Goal: Find specific page/section: Find specific page/section

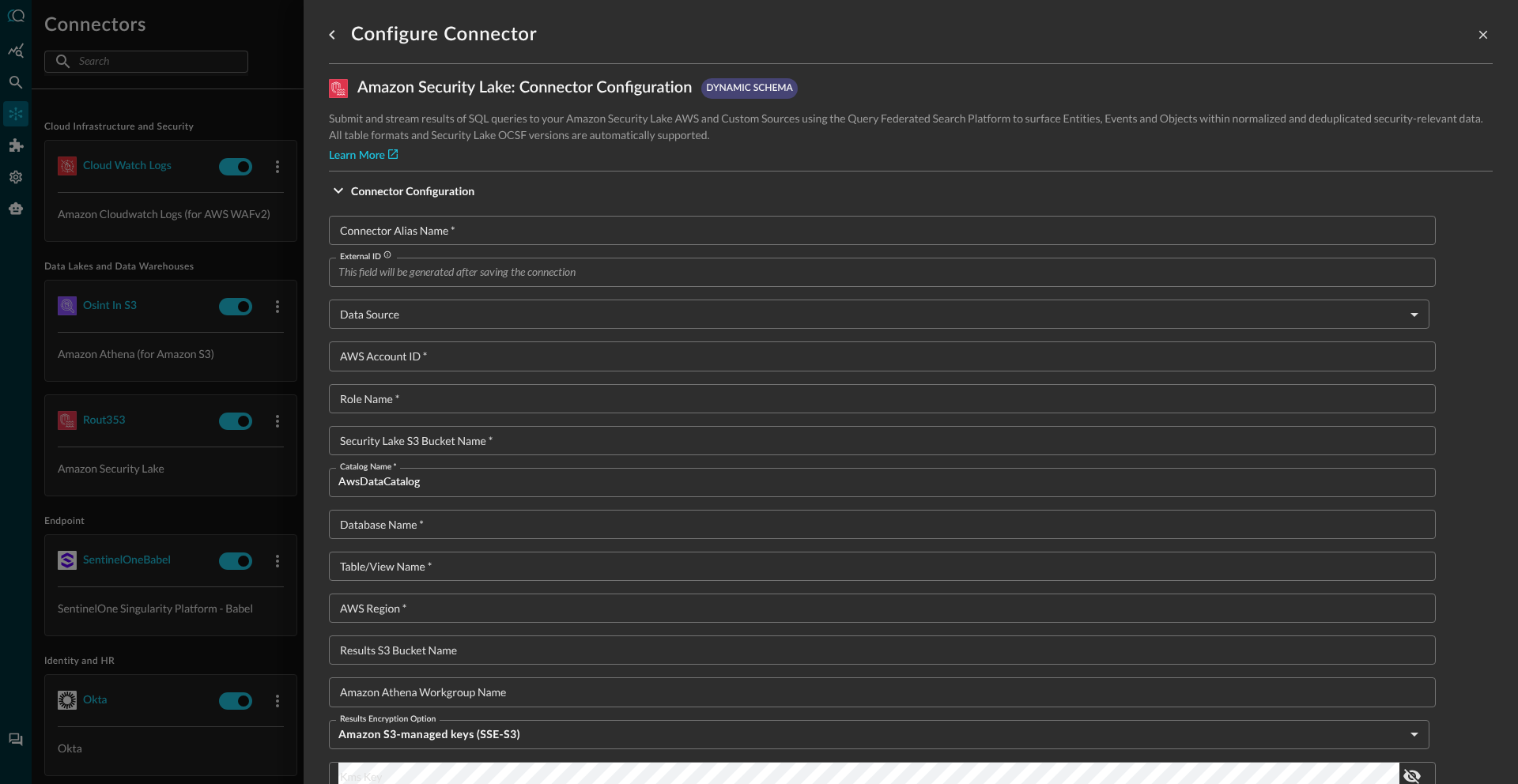
click at [238, 112] on div at bounding box center [759, 392] width 1518 height 784
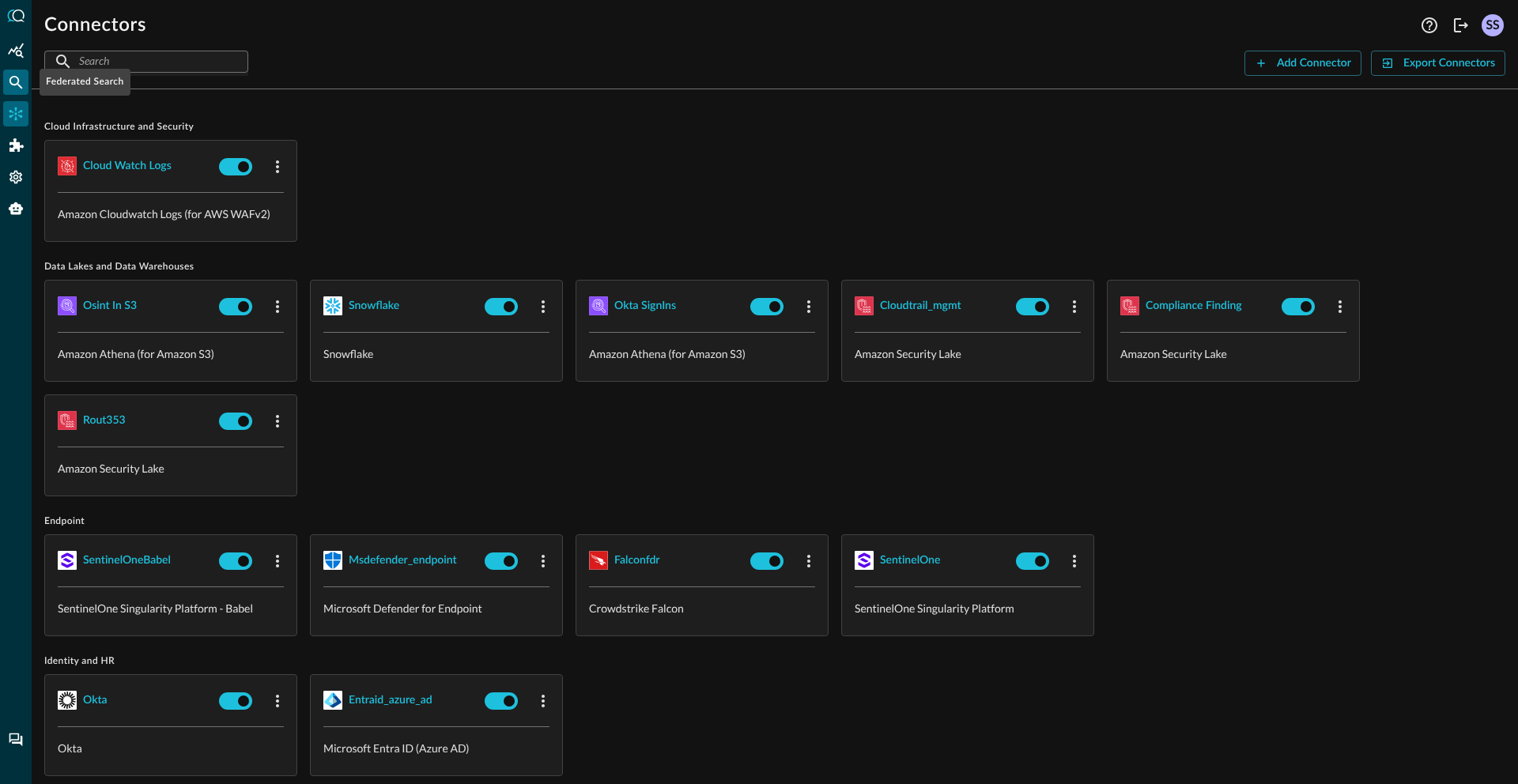
click at [17, 81] on icon "Federated Search" at bounding box center [16, 82] width 14 height 14
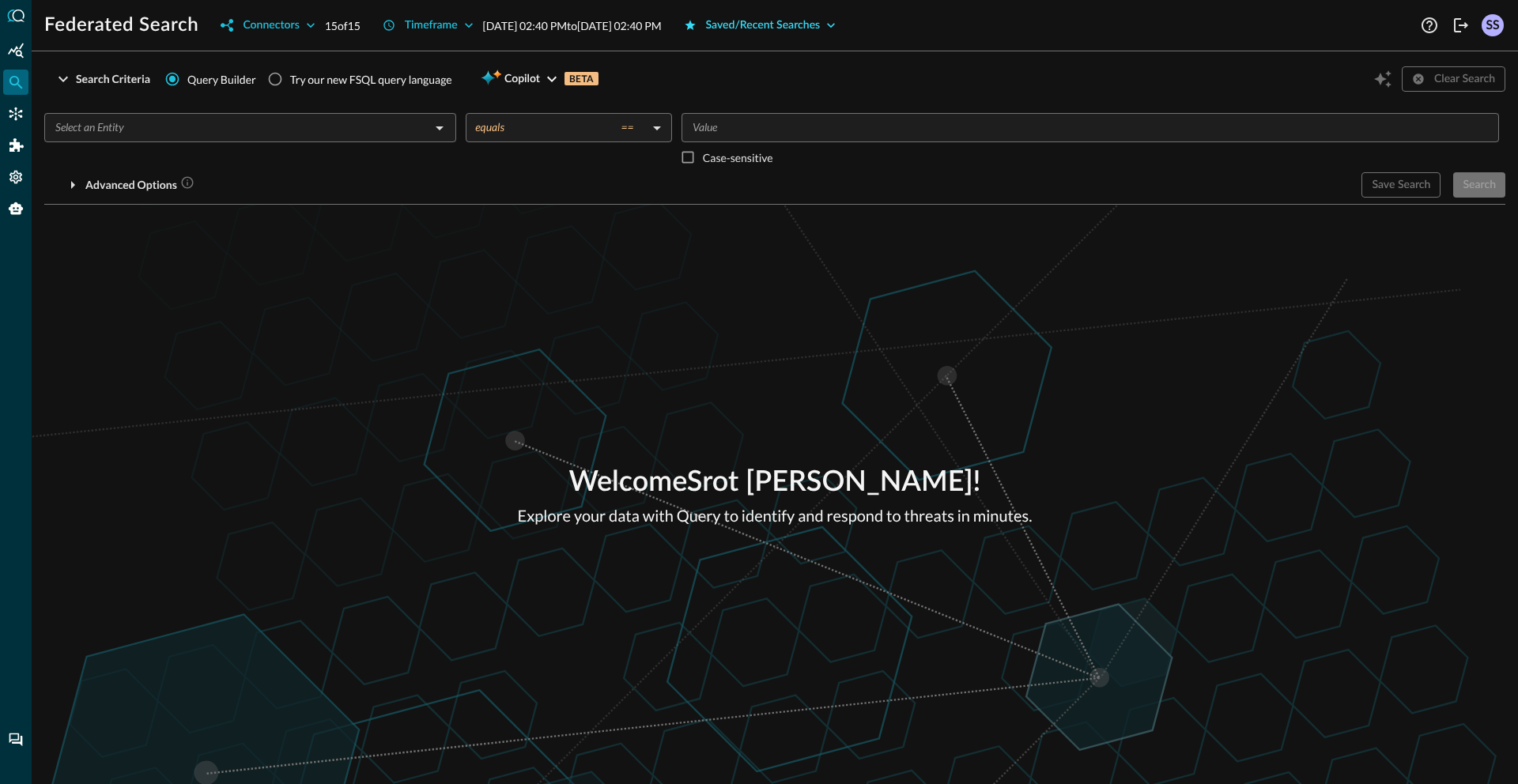
click at [821, 23] on div "Saved/Recent Searches" at bounding box center [763, 25] width 115 height 20
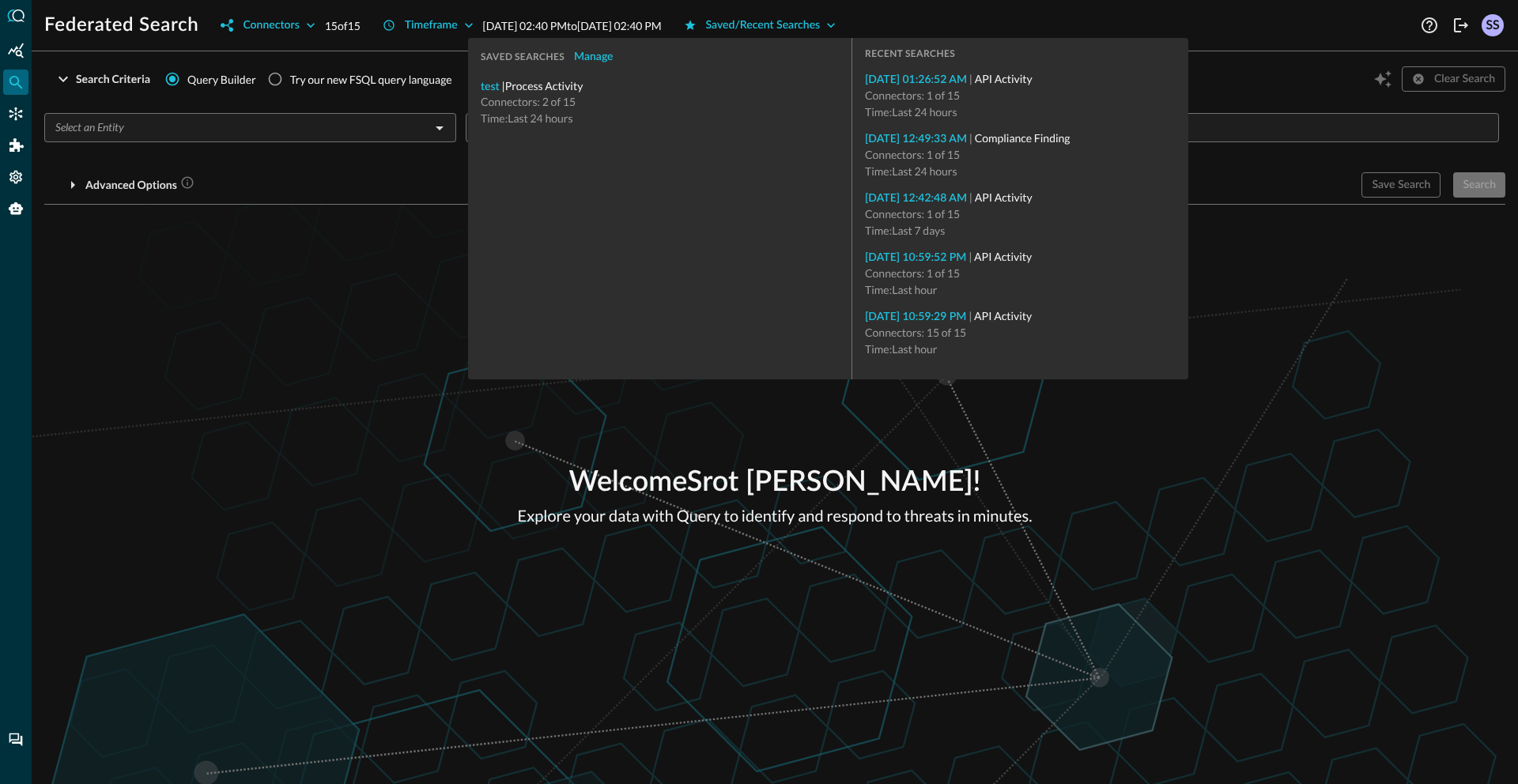
click at [280, 315] on div "Welcome Srot [PERSON_NAME] ! Explore your data with Query to identify and respo…" at bounding box center [774, 494] width 1486 height 580
